Goal: Task Accomplishment & Management: Use online tool/utility

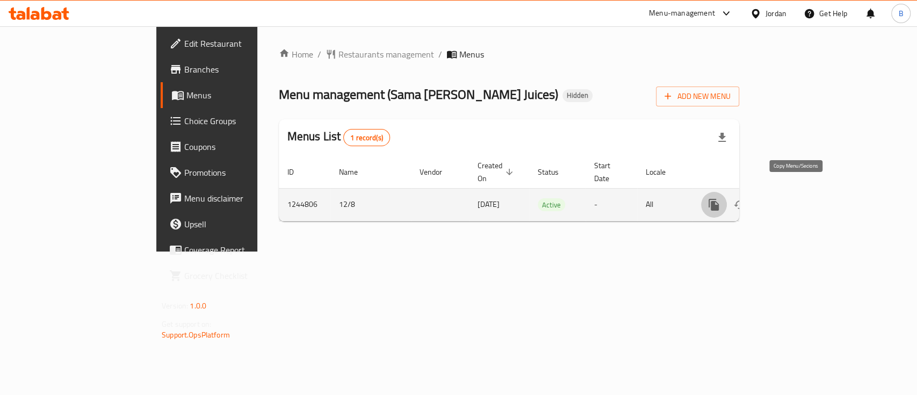
click at [720, 198] on icon "more" at bounding box center [713, 204] width 13 height 13
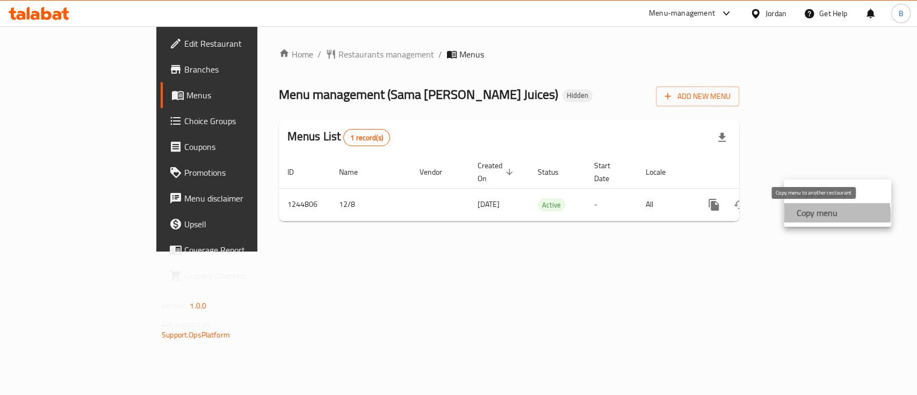
click at [816, 215] on strong "Copy menu" at bounding box center [816, 212] width 41 height 13
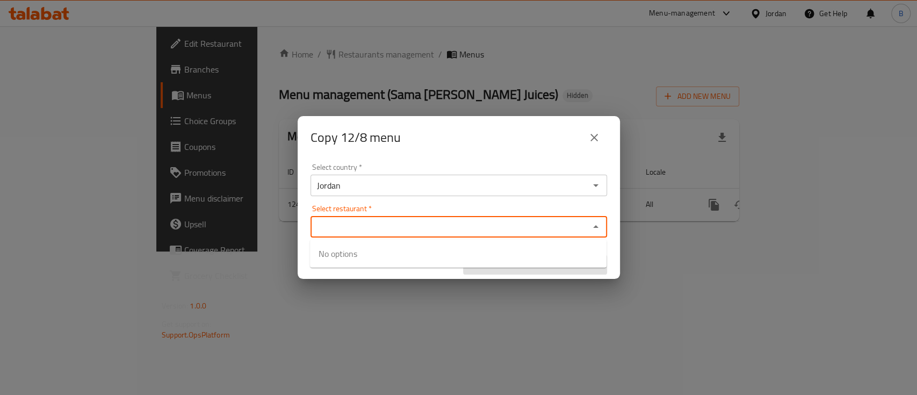
click at [418, 223] on input "Select restaurant   *" at bounding box center [450, 226] width 272 height 15
paste input "sama Al shmeisani juices"
type input "sama Al shmeisani juices"
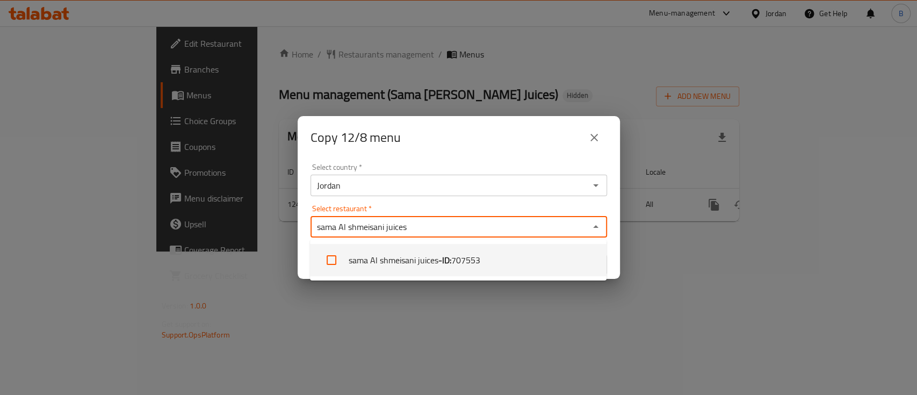
click at [473, 260] on span "707553" at bounding box center [465, 259] width 29 height 13
checkbox input "true"
click at [625, 299] on div "Copy 12/8 menu Select country   * Jordan Select country * Select restaurant   *…" at bounding box center [458, 197] width 917 height 395
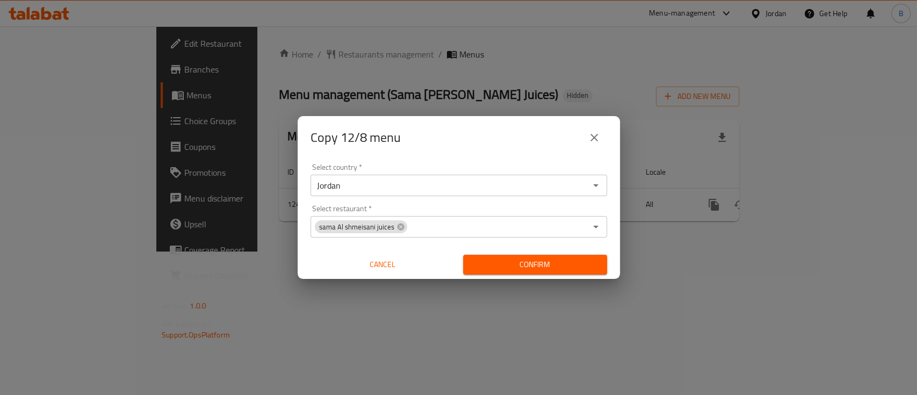
click at [566, 263] on span "Confirm" at bounding box center [535, 264] width 127 height 13
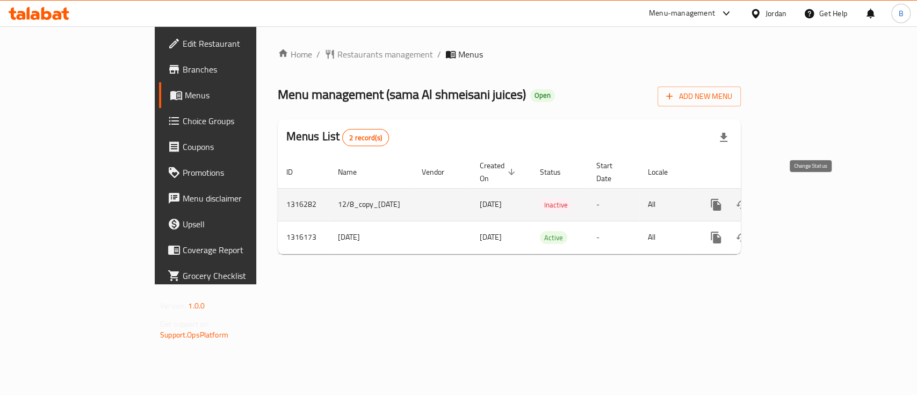
click at [748, 200] on icon "enhanced table" at bounding box center [742, 204] width 12 height 9
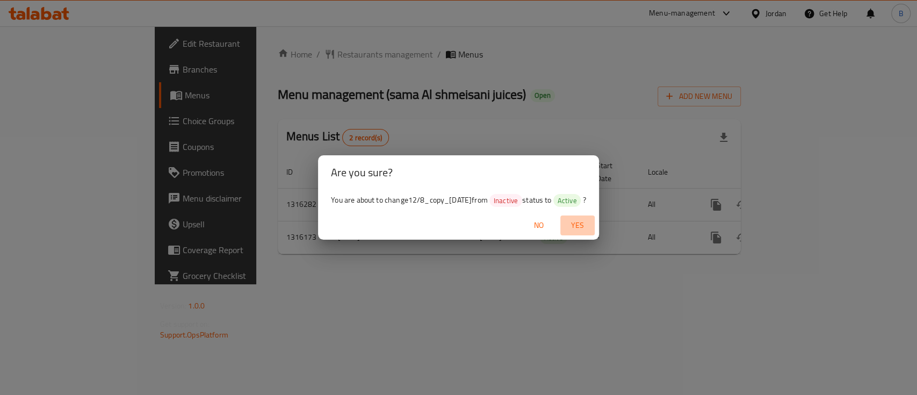
click at [587, 221] on span "Yes" at bounding box center [577, 225] width 26 height 13
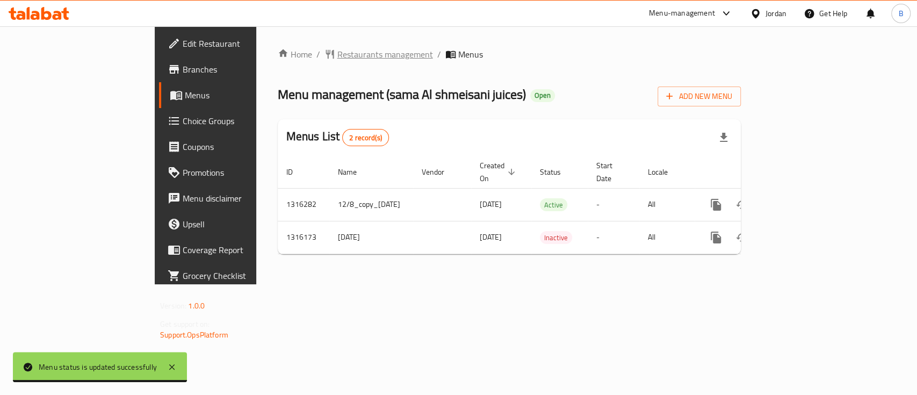
click at [337, 58] on span "Restaurants management" at bounding box center [385, 54] width 96 height 13
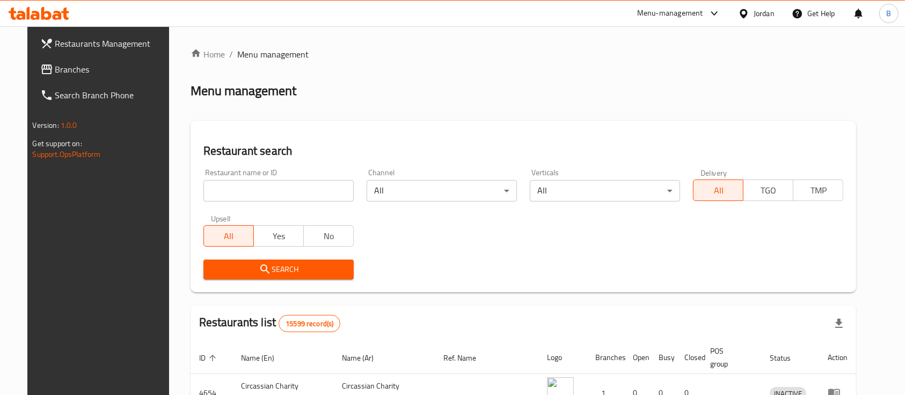
click at [77, 72] on span "Branches" at bounding box center [112, 69] width 115 height 13
